Goal: Complete application form

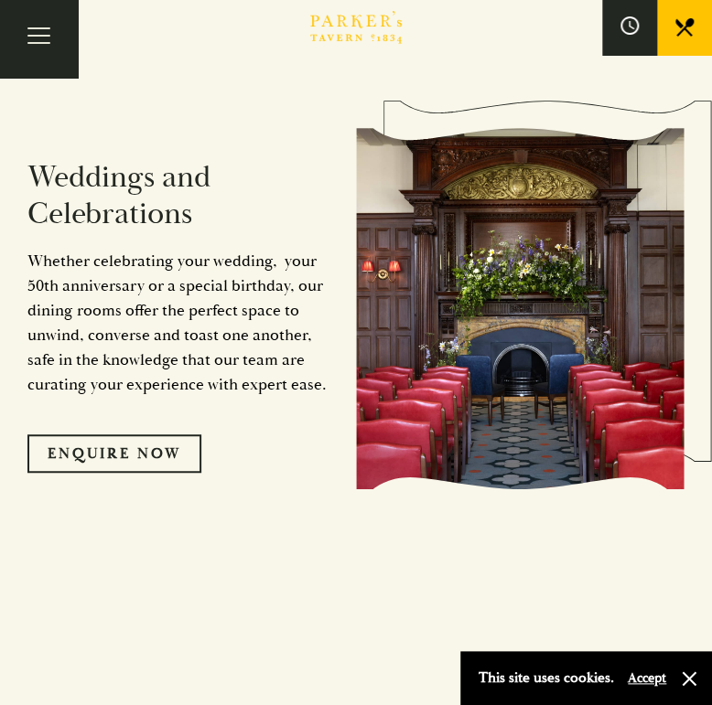
scroll to position [1757, 0]
click at [128, 435] on link "Enquire Now" at bounding box center [114, 454] width 174 height 38
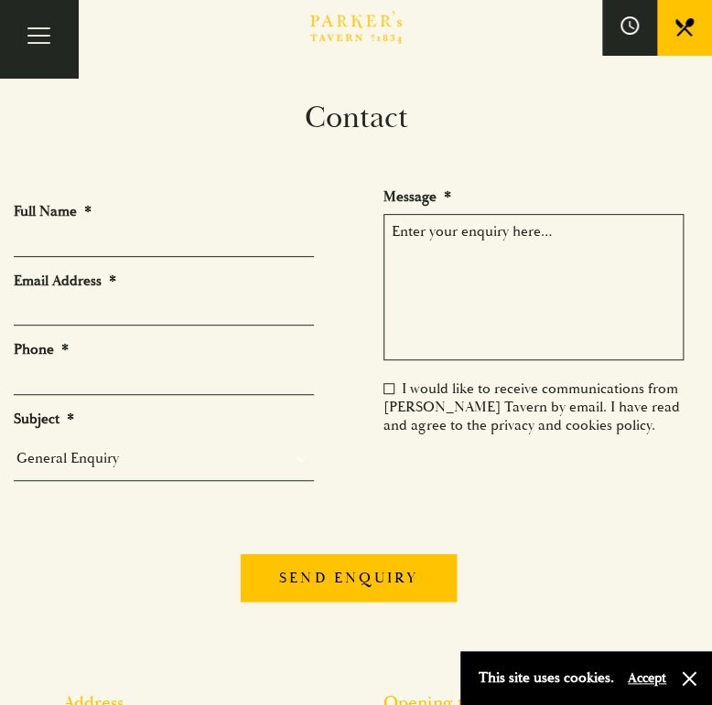
click at [113, 250] on input "Full Name *" at bounding box center [164, 243] width 300 height 28
type input "[PERSON_NAME]"
type input "[PERSON_NAME][EMAIL_ADDRESS][DOMAIN_NAME]"
type input "07967139497"
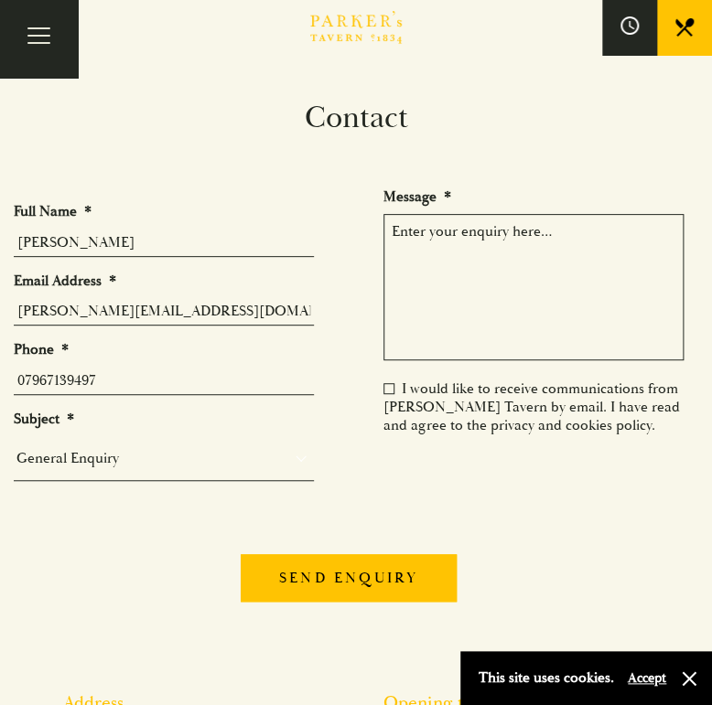
click at [103, 463] on select "General Enquiry Private Bookings Group Bookings Events" at bounding box center [164, 459] width 300 height 26
select select "Private Bookings"
click at [14, 446] on select "General Enquiry Private Bookings Group Bookings Events" at bounding box center [164, 459] width 300 height 26
click at [574, 207] on li "Message *" at bounding box center [540, 276] width 315 height 177
click at [569, 226] on textarea "Message *" at bounding box center [533, 287] width 300 height 146
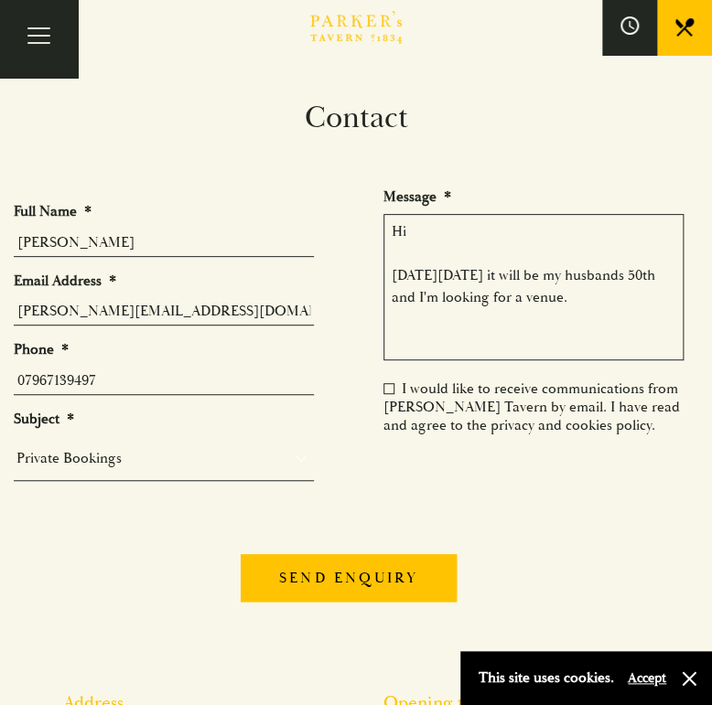
type textarea "Hi On Saturday 20th September it will be my husbands 50th and I'm looking for a…"
